Goal: Navigation & Orientation: Find specific page/section

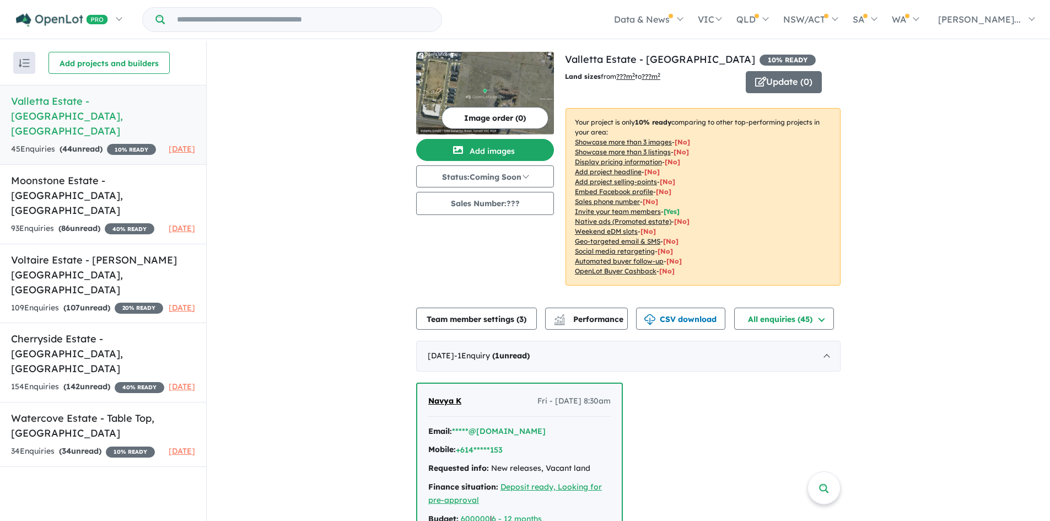
click at [1014, 28] on link "[PERSON_NAME]..." at bounding box center [984, 19] width 116 height 39
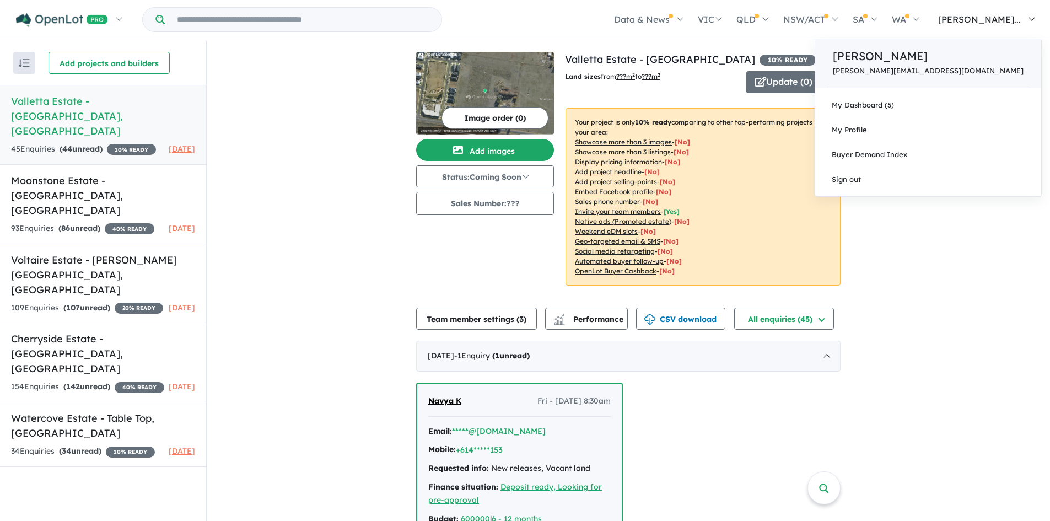
click at [961, 71] on p "[PERSON_NAME][EMAIL_ADDRESS][DOMAIN_NAME]" at bounding box center [928, 71] width 191 height 8
click at [961, 107] on link "My Dashboard (5)" at bounding box center [929, 105] width 226 height 25
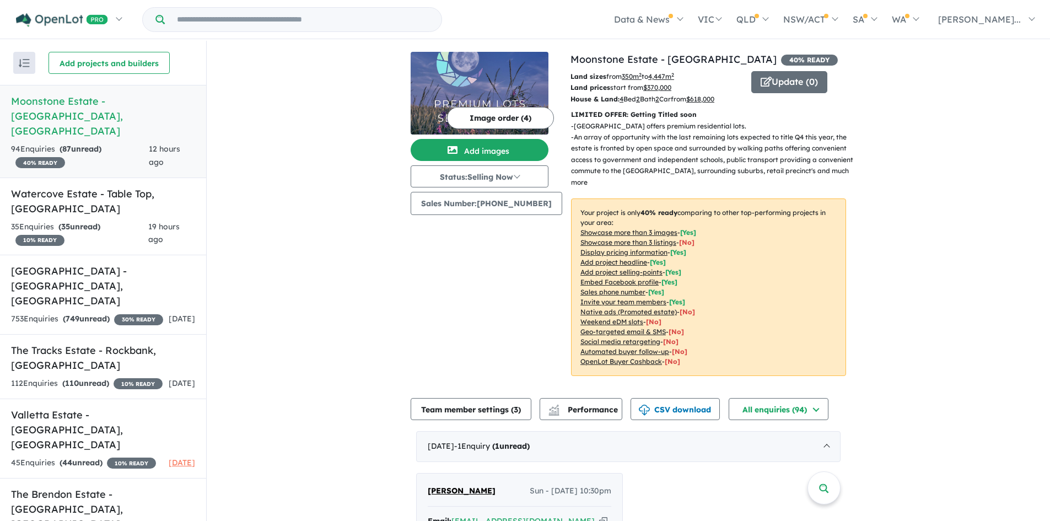
click at [111, 100] on h5 "Moonstone Estate - [GEOGRAPHIC_DATA] , [GEOGRAPHIC_DATA]" at bounding box center [103, 116] width 184 height 45
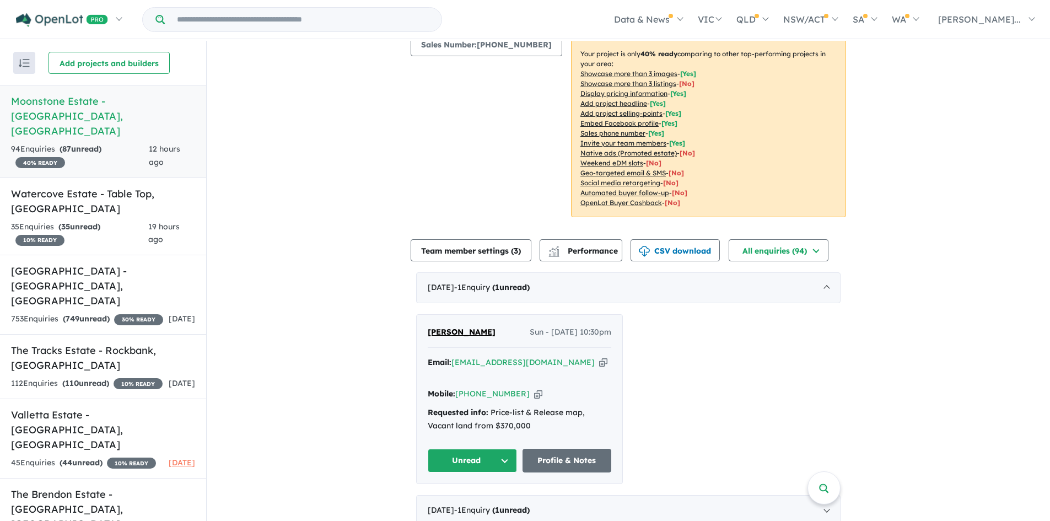
scroll to position [221, 0]
